Goal: Information Seeking & Learning: Learn about a topic

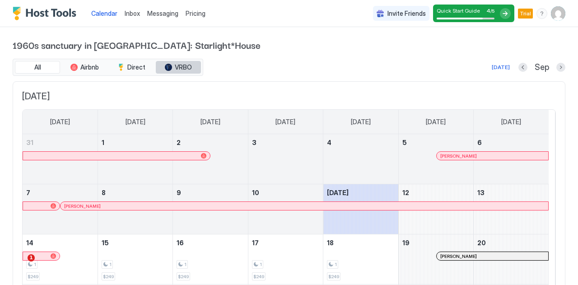
click at [171, 63] on button "VRBO" at bounding box center [178, 67] width 45 height 13
click at [192, 66] on button "VRBO" at bounding box center [178, 67] width 45 height 13
click at [199, 15] on span "Pricing" at bounding box center [196, 13] width 20 height 8
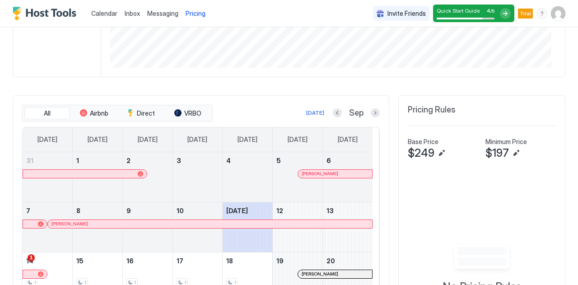
scroll to position [226, 0]
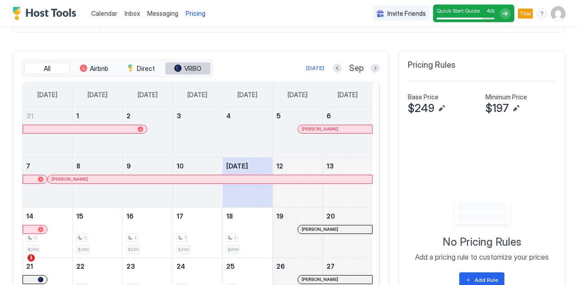
click at [194, 65] on span "VRBO" at bounding box center [192, 69] width 17 height 8
click at [88, 68] on button "Airbnb" at bounding box center [93, 68] width 45 height 13
click at [199, 69] on span "VRBO" at bounding box center [192, 69] width 17 height 8
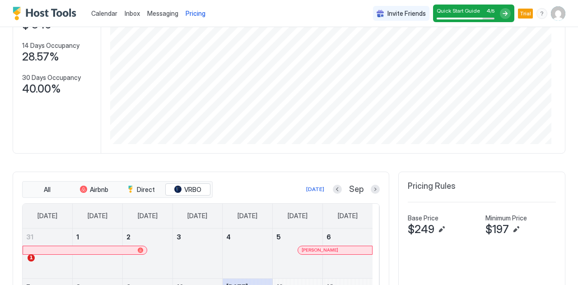
scroll to position [0, 0]
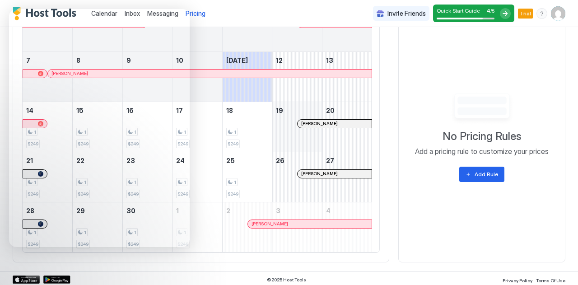
scroll to position [334, 0]
